Goal: Use online tool/utility

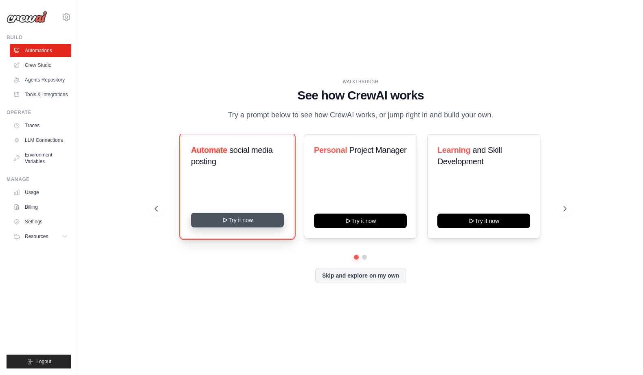
click at [240, 227] on button "Try it now" at bounding box center [237, 220] width 93 height 15
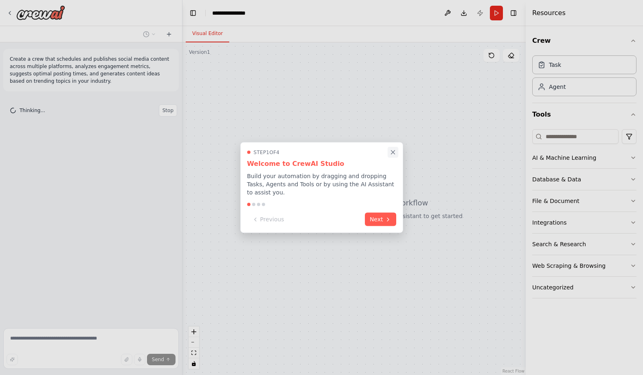
click at [392, 152] on icon "Close walkthrough" at bounding box center [392, 152] width 7 height 7
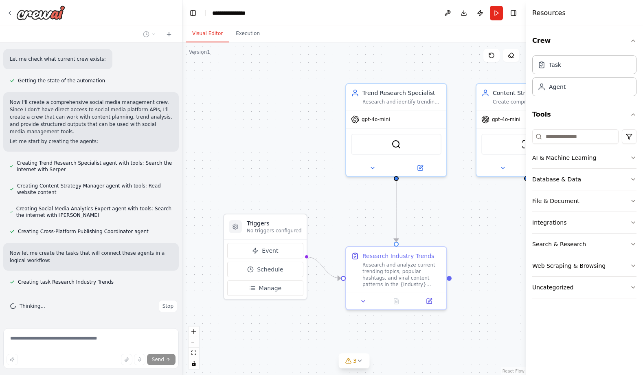
scroll to position [314, 0]
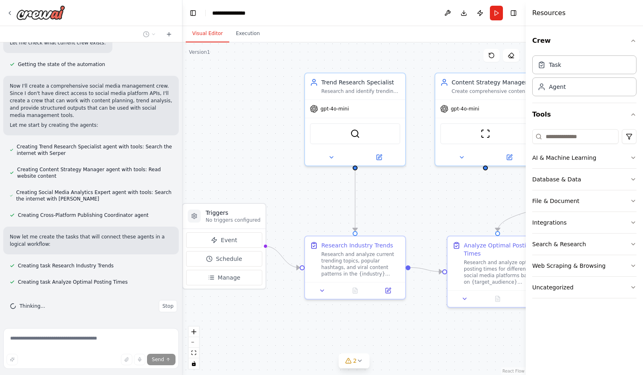
drag, startPoint x: 385, startPoint y: 220, endPoint x: 368, endPoint y: 212, distance: 19.2
click at [368, 212] on div ".deletable-edge-delete-btn { width: 20px; height: 20px; border: 0px solid #ffff…" at bounding box center [354, 208] width 343 height 332
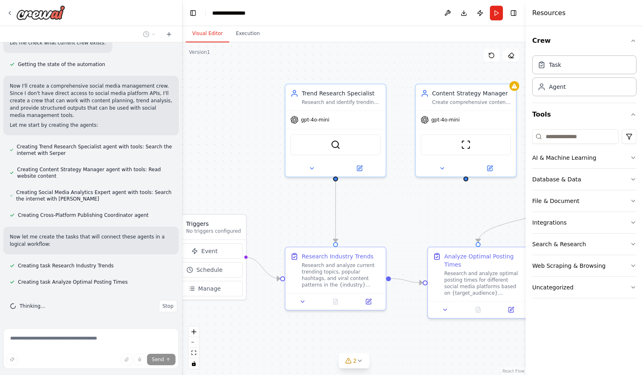
drag, startPoint x: 410, startPoint y: 204, endPoint x: 383, endPoint y: 218, distance: 29.9
click at [389, 218] on div ".deletable-edge-delete-btn { width: 20px; height: 20px; border: 0px solid #ffff…" at bounding box center [354, 208] width 343 height 332
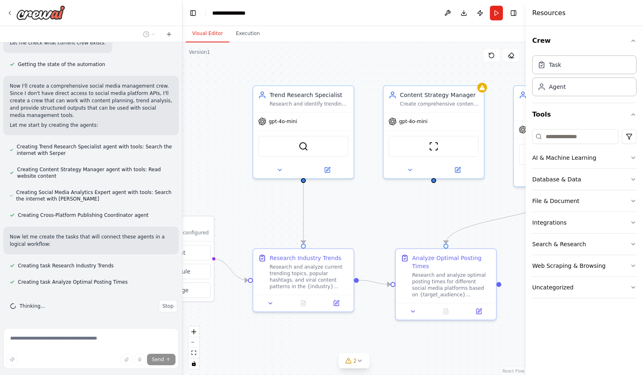
drag, startPoint x: 382, startPoint y: 219, endPoint x: 351, endPoint y: 220, distance: 31.0
click at [351, 220] on div ".deletable-edge-delete-btn { width: 20px; height: 20px; border: 0px solid #ffff…" at bounding box center [354, 208] width 343 height 332
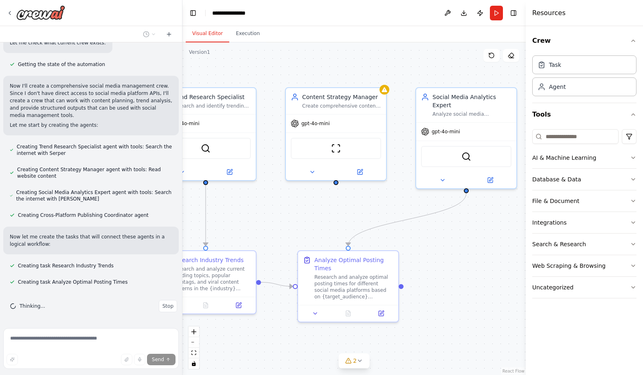
scroll to position [331, 0]
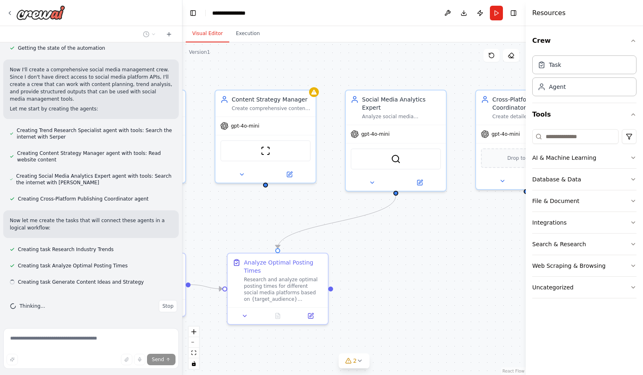
drag, startPoint x: 462, startPoint y: 209, endPoint x: 297, endPoint y: 213, distance: 165.0
click at [297, 213] on div ".deletable-edge-delete-btn { width: 20px; height: 20px; border: 0px solid #ffff…" at bounding box center [354, 208] width 343 height 332
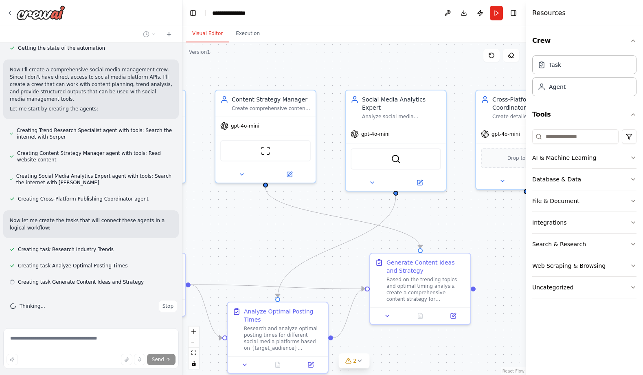
click at [327, 220] on div ".deletable-edge-delete-btn { width: 20px; height: 20px; border: 0px solid #ffff…" at bounding box center [354, 208] width 343 height 332
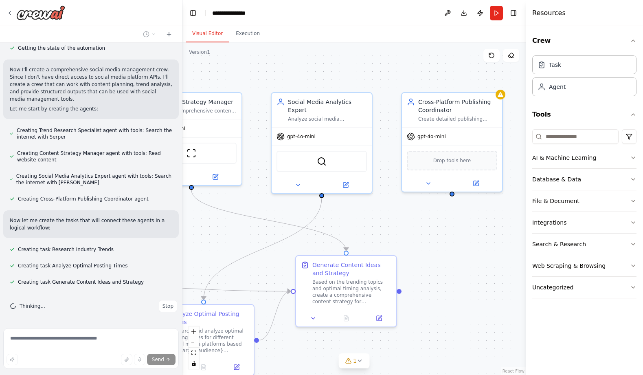
drag, startPoint x: 454, startPoint y: 214, endPoint x: 379, endPoint y: 216, distance: 74.6
click at [379, 216] on div ".deletable-edge-delete-btn { width: 20px; height: 20px; border: 0px solid #ffff…" at bounding box center [354, 208] width 343 height 332
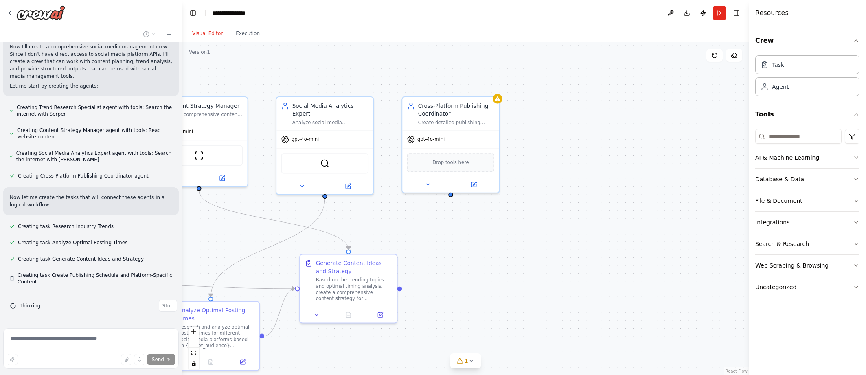
scroll to position [353, 0]
drag, startPoint x: 515, startPoint y: 298, endPoint x: 526, endPoint y: 306, distance: 13.2
click at [526, 306] on div "Create a comprehensive {timeframe}-day publishing schedule for {brand_name} acr…" at bounding box center [504, 303] width 76 height 25
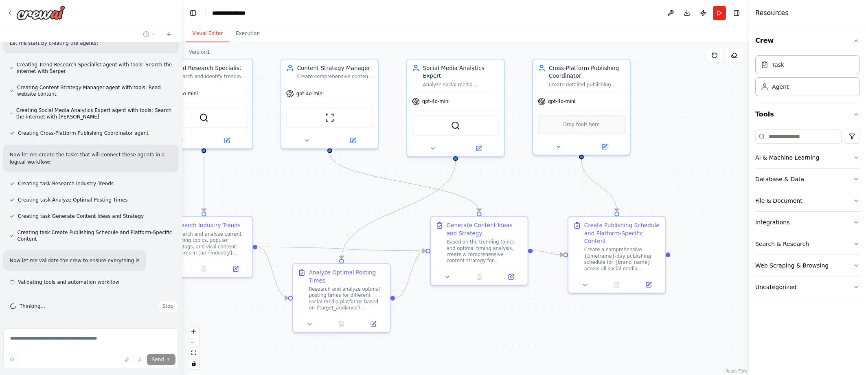
drag, startPoint x: 534, startPoint y: 225, endPoint x: 672, endPoint y: 182, distance: 145.1
click at [643, 182] on div ".deletable-edge-delete-btn { width: 20px; height: 20px; border: 0px solid #ffff…" at bounding box center [466, 208] width 567 height 333
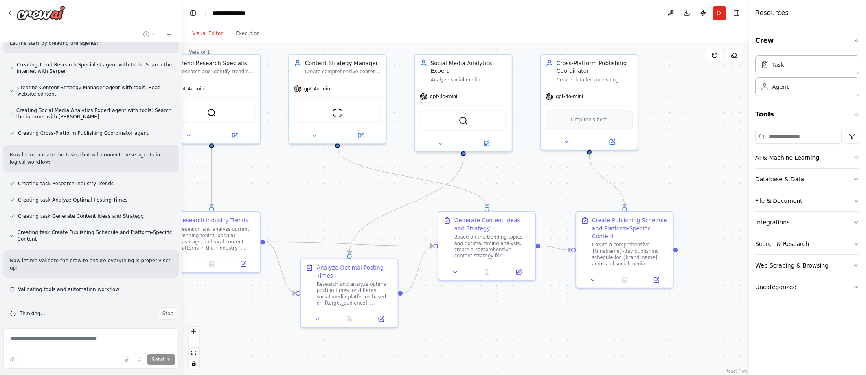
scroll to position [404, 0]
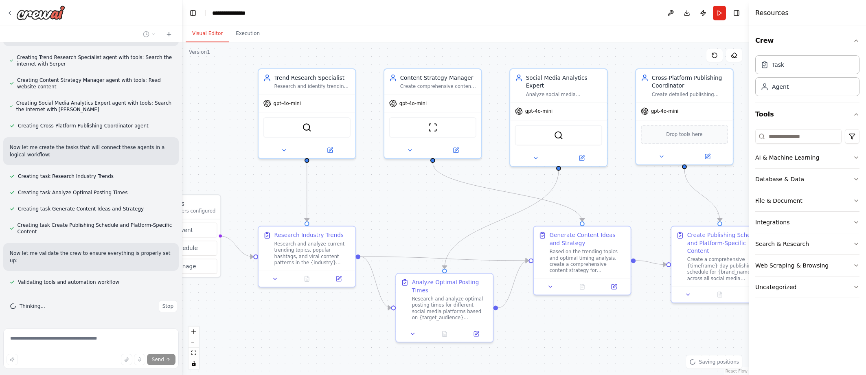
drag, startPoint x: 495, startPoint y: 183, endPoint x: 629, endPoint y: 201, distance: 135.2
click at [629, 201] on div ".deletable-edge-delete-btn { width: 20px; height: 20px; border: 0px solid #ffff…" at bounding box center [466, 208] width 567 height 333
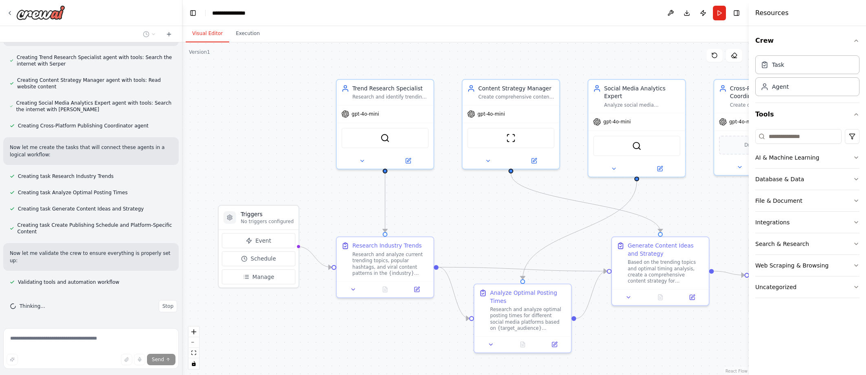
drag, startPoint x: 457, startPoint y: 204, endPoint x: 497, endPoint y: 211, distance: 41.0
click at [497, 211] on div ".deletable-edge-delete-btn { width: 20px; height: 20px; border: 0px solid #ffff…" at bounding box center [466, 208] width 567 height 333
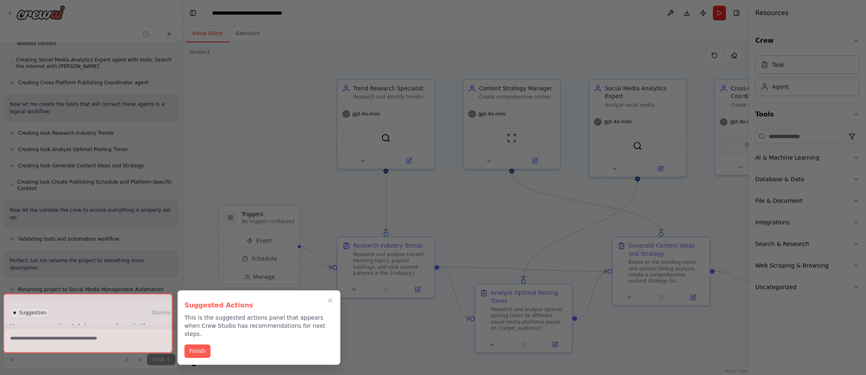
scroll to position [513, 0]
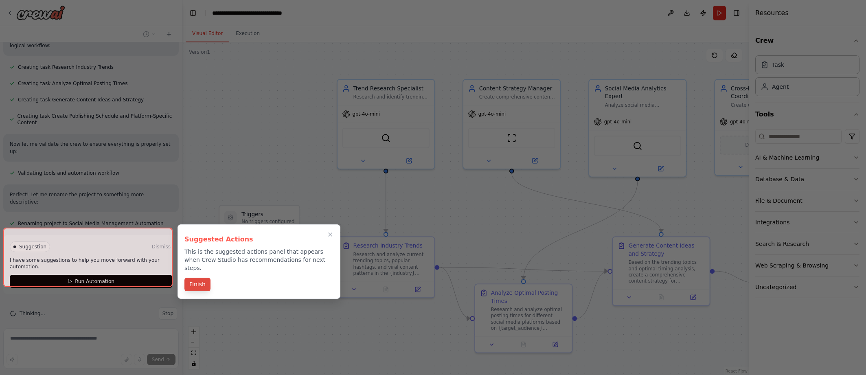
click at [198, 278] on button "Finish" at bounding box center [198, 284] width 26 height 13
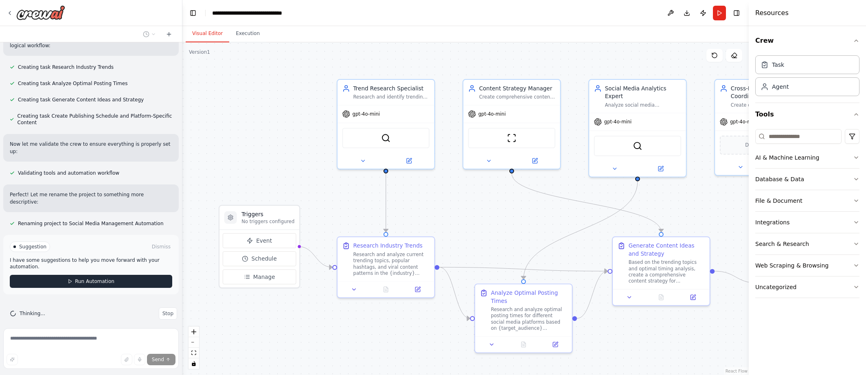
click at [114, 275] on button "Run Automation" at bounding box center [91, 281] width 163 height 13
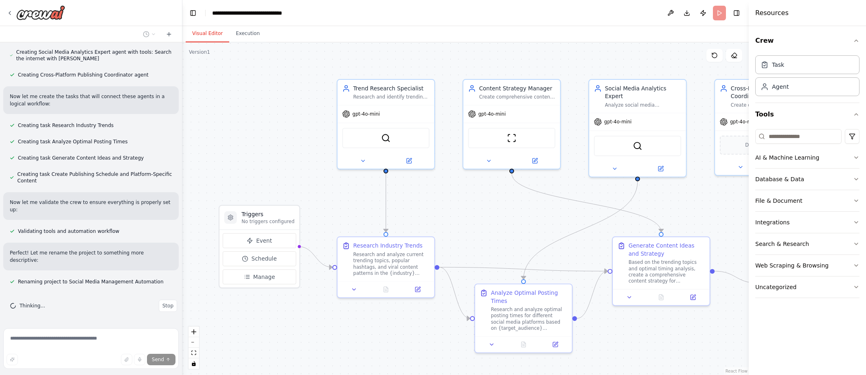
scroll to position [447, 0]
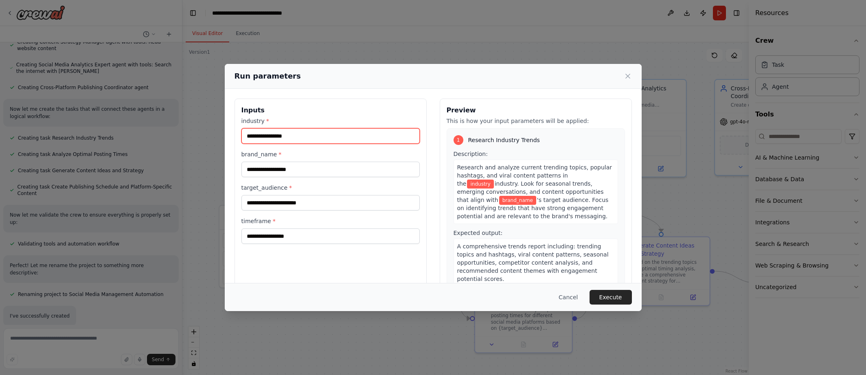
click at [298, 132] on input "industry *" at bounding box center [331, 135] width 178 height 15
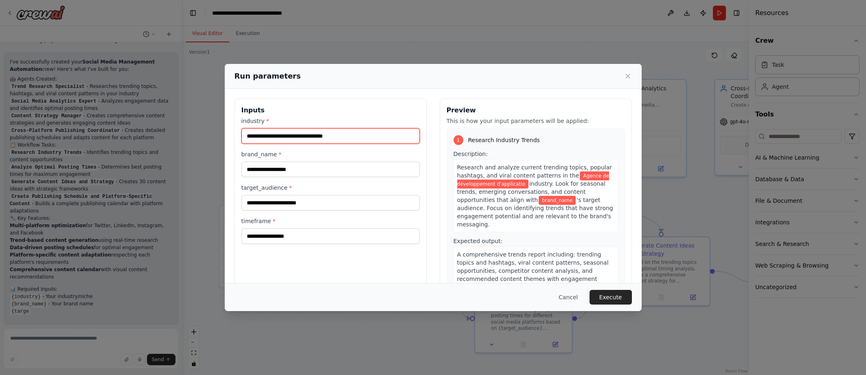
type input "**********"
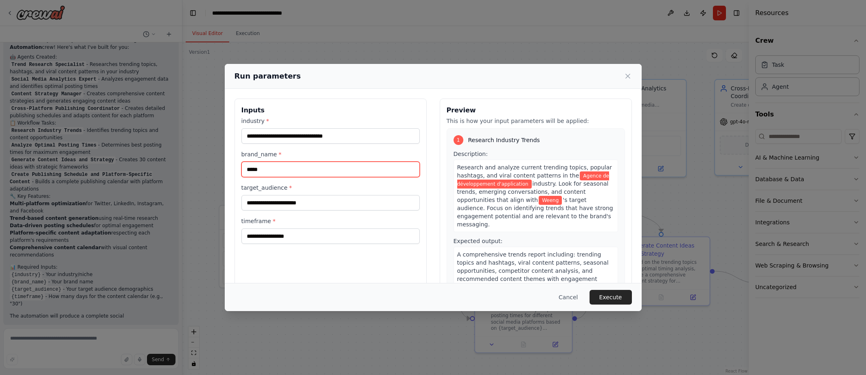
type input "*****"
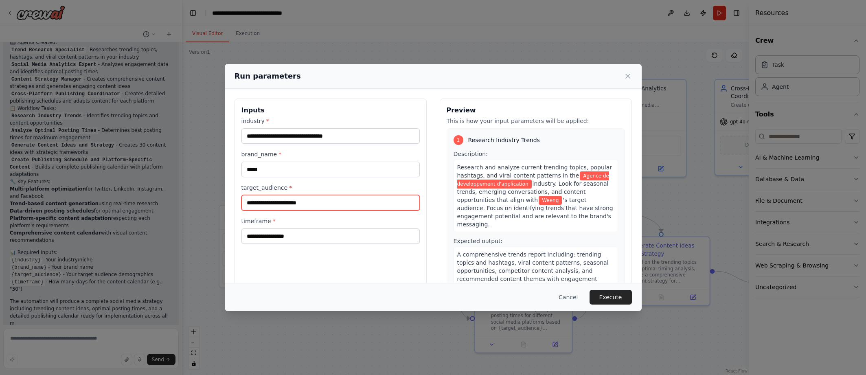
scroll to position [740, 0]
type input "***"
type input "**********"
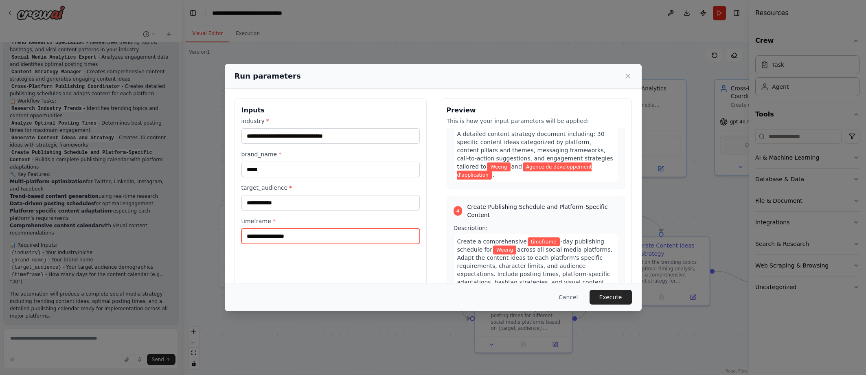
scroll to position [556, 0]
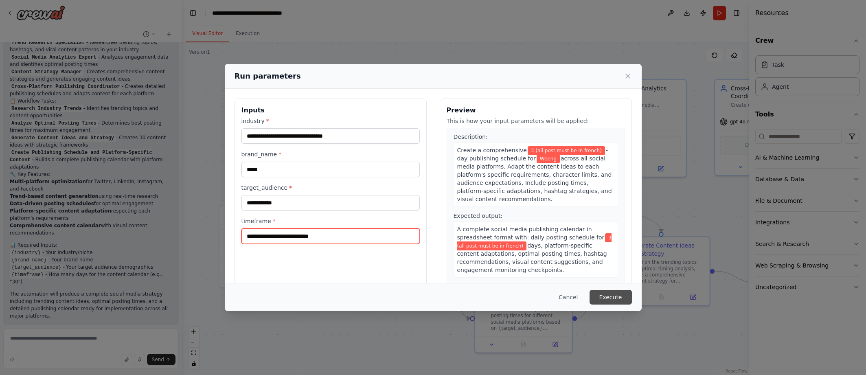
type input "**********"
click at [620, 294] on button "Execute" at bounding box center [611, 297] width 42 height 15
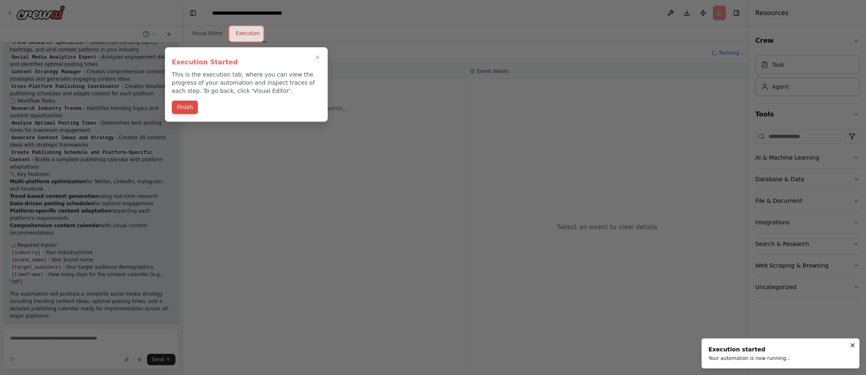
click at [186, 108] on button "Finish" at bounding box center [185, 107] width 26 height 13
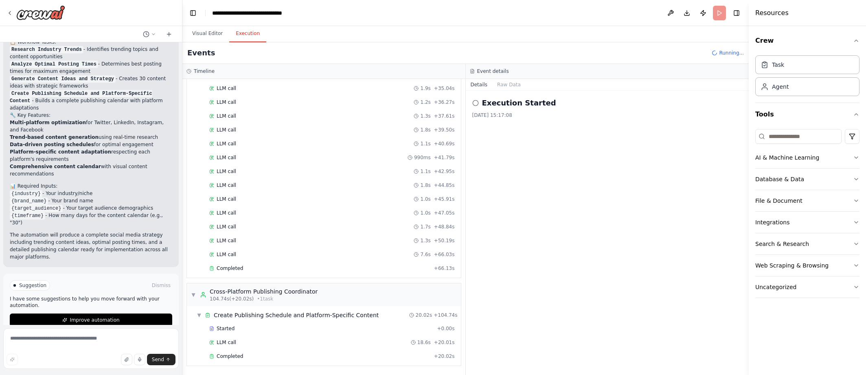
scroll to position [806, 0]
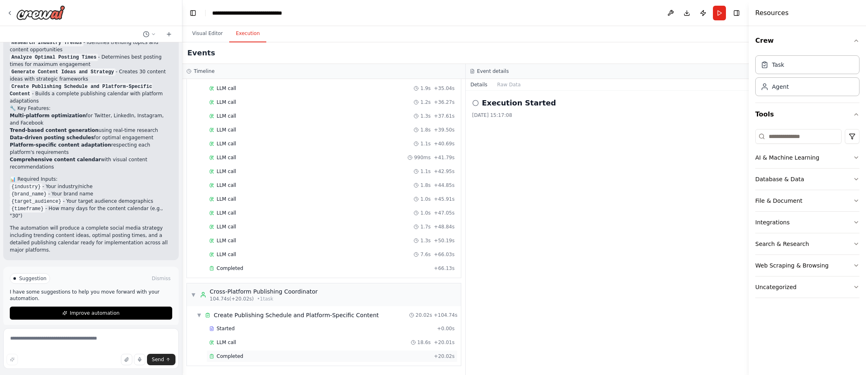
click at [219, 357] on span "Completed" at bounding box center [230, 356] width 26 height 7
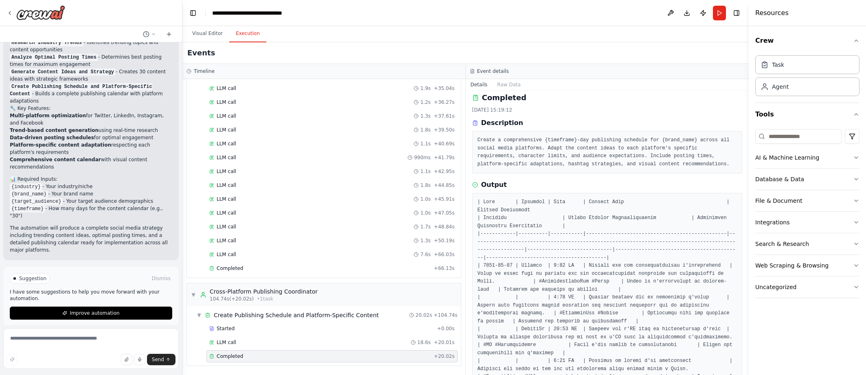
scroll to position [11, 0]
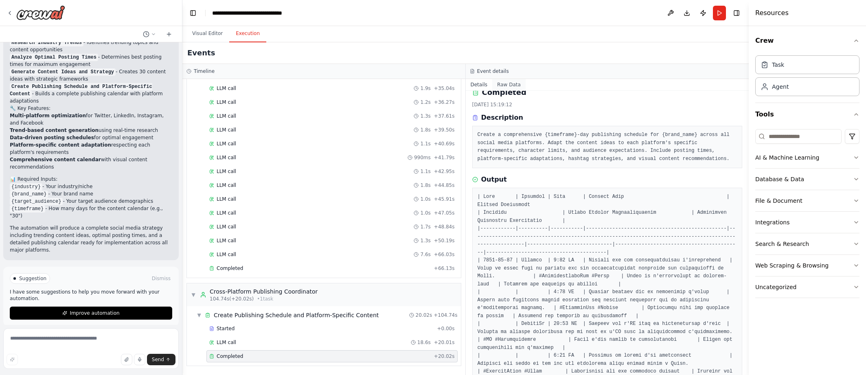
click at [500, 85] on button "Raw Data" at bounding box center [509, 84] width 33 height 11
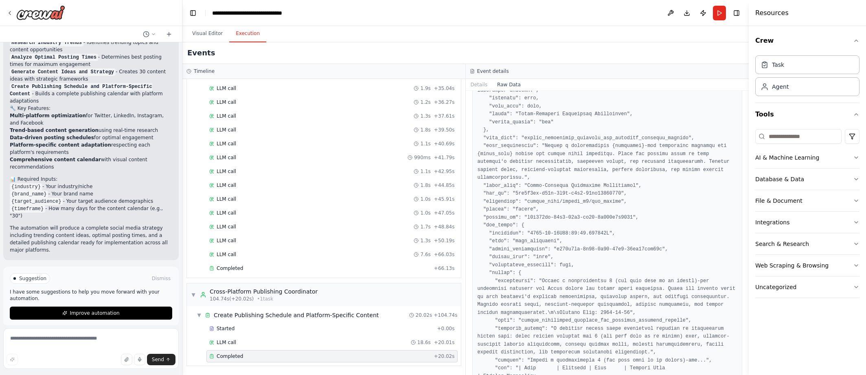
scroll to position [763, 0]
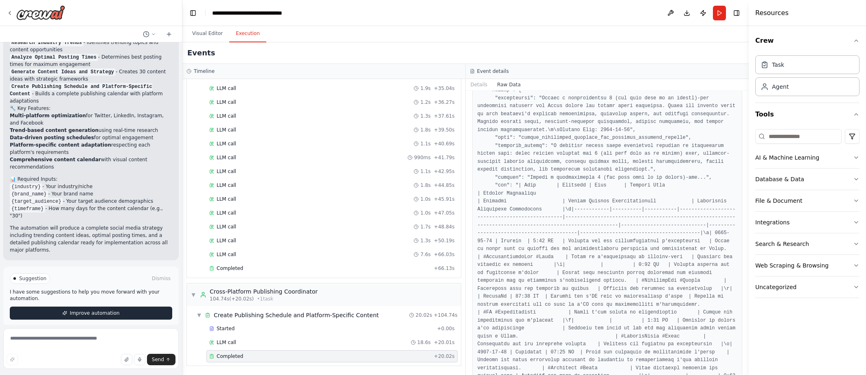
click at [113, 310] on span "Improve automation" at bounding box center [95, 313] width 50 height 7
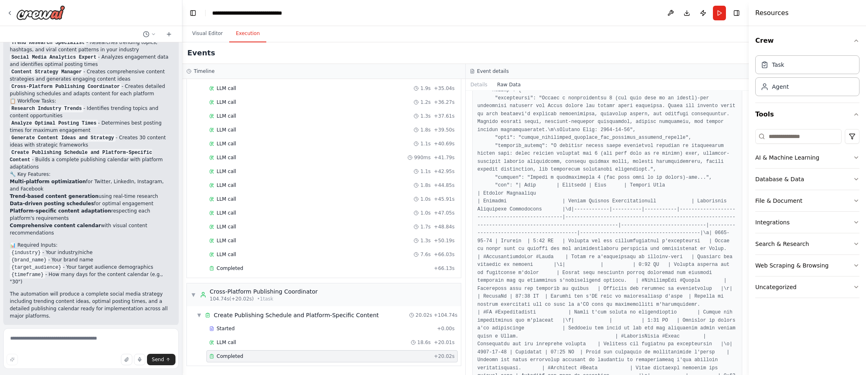
scroll to position [772, 0]
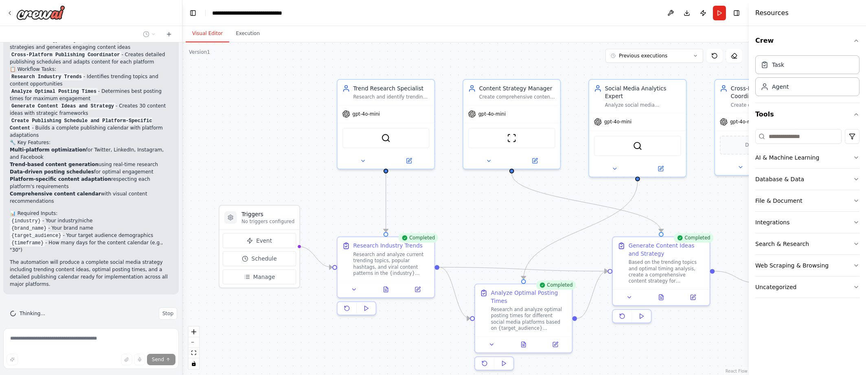
click at [209, 36] on button "Visual Editor" at bounding box center [208, 33] width 44 height 17
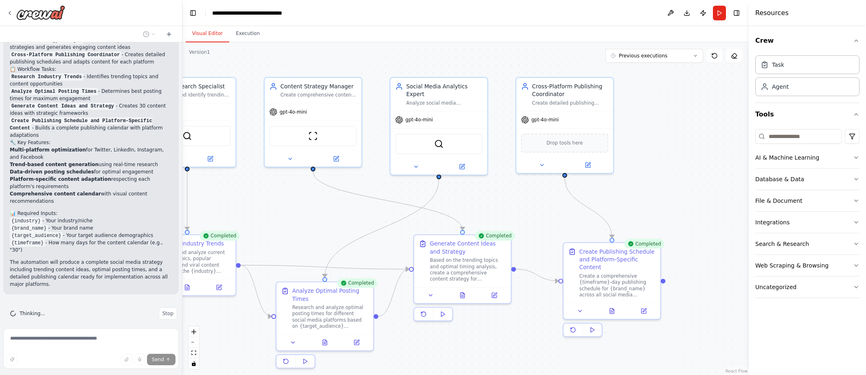
drag, startPoint x: 475, startPoint y: 196, endPoint x: 290, endPoint y: 192, distance: 185.4
click at [290, 192] on div ".deletable-edge-delete-btn { width: 20px; height: 20px; border: 0px solid #ffff…" at bounding box center [466, 208] width 567 height 333
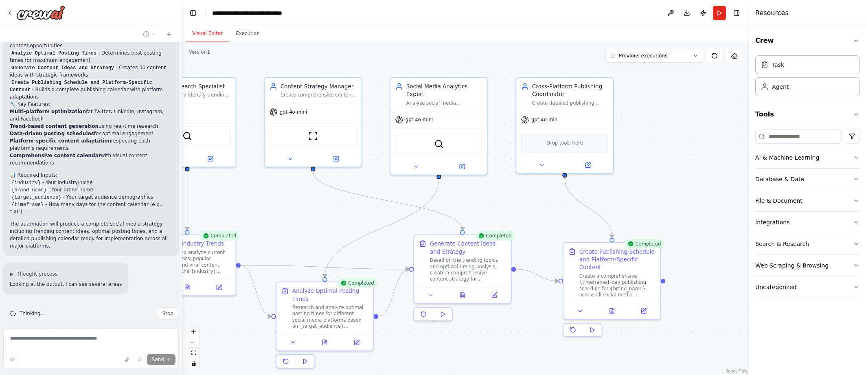
click at [636, 244] on div "Completed" at bounding box center [644, 243] width 40 height 9
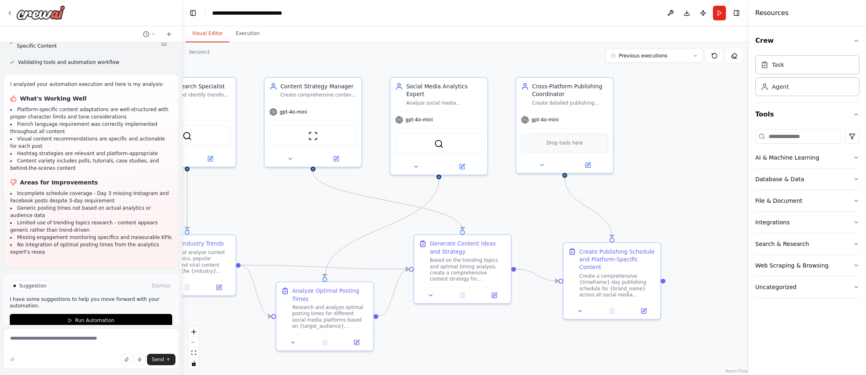
scroll to position [1161, 0]
